Goal: Navigation & Orientation: Go to known website

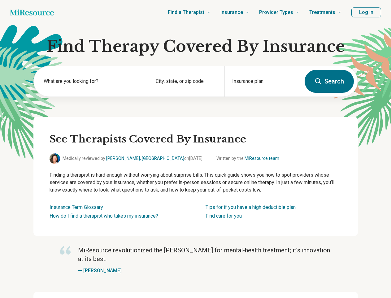
click at [196, 149] on div "See Therapists Covered By Insurance Medically reviewed by [PERSON_NAME], [GEOGR…" at bounding box center [195, 176] width 325 height 119
click at [367, 12] on button "Log In" at bounding box center [367, 12] width 30 height 10
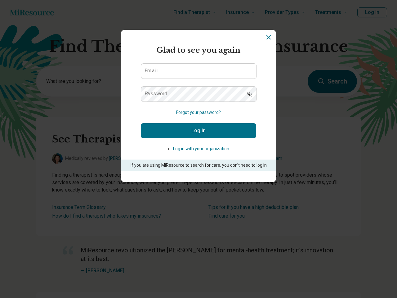
click at [91, 81] on div "Miresource logo Glad to see you again Email Password Forgot your password? Log …" at bounding box center [198, 149] width 397 height 298
click at [186, 81] on form "Glad to see you again Email Password Forgot your password? Log In or Log in wit…" at bounding box center [198, 108] width 115 height 126
click at [263, 81] on section "Miresource logo Glad to see you again Email Password Forgot your password? Log …" at bounding box center [198, 106] width 155 height 152
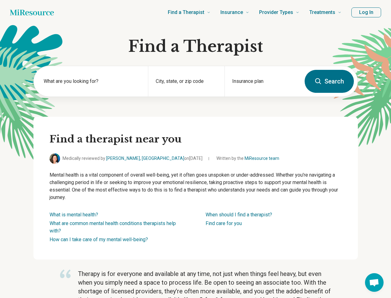
click at [367, 12] on button "Log In" at bounding box center [367, 12] width 30 height 10
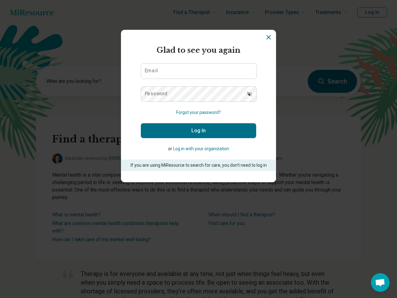
click at [91, 81] on div "Miresource logo Glad to see you again Email Password Forgot your password? Log …" at bounding box center [198, 149] width 397 height 298
click at [186, 81] on form "Glad to see you again Email Password Forgot your password? Log In or Log in wit…" at bounding box center [198, 108] width 115 height 126
click at [263, 81] on section "Miresource logo Glad to see you again Email Password Forgot your password? Log …" at bounding box center [198, 106] width 155 height 152
click at [375, 282] on div "Miresource logo Glad to see you again Email Password Forgot your password? Log …" at bounding box center [198, 149] width 397 height 298
